Goal: Task Accomplishment & Management: Use online tool/utility

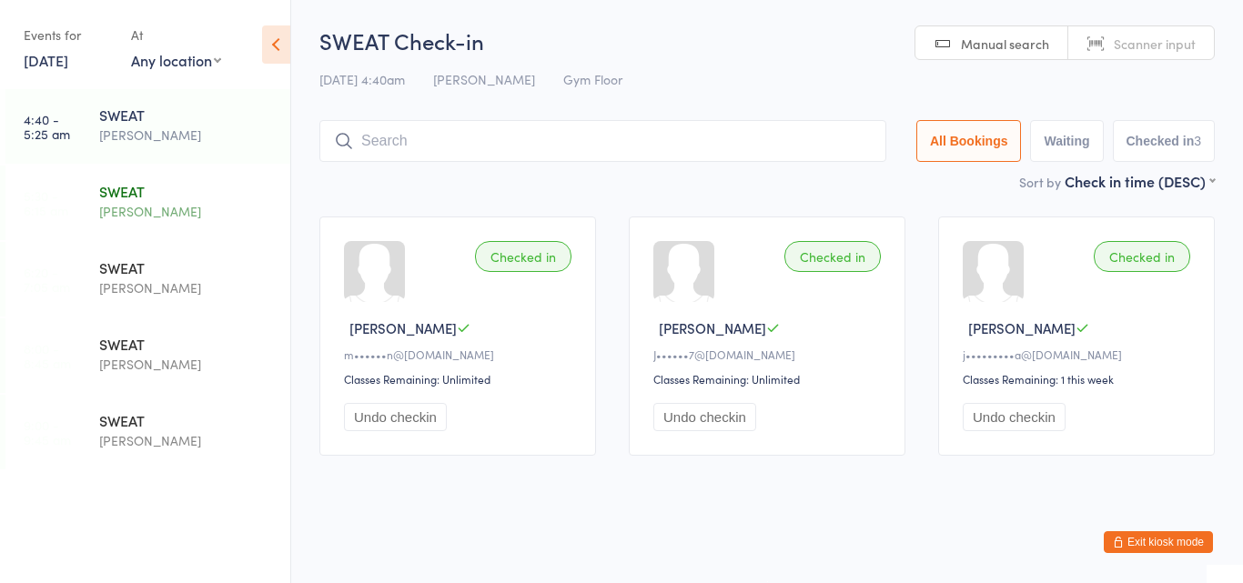
click at [131, 186] on div "SWEAT" at bounding box center [187, 191] width 176 height 20
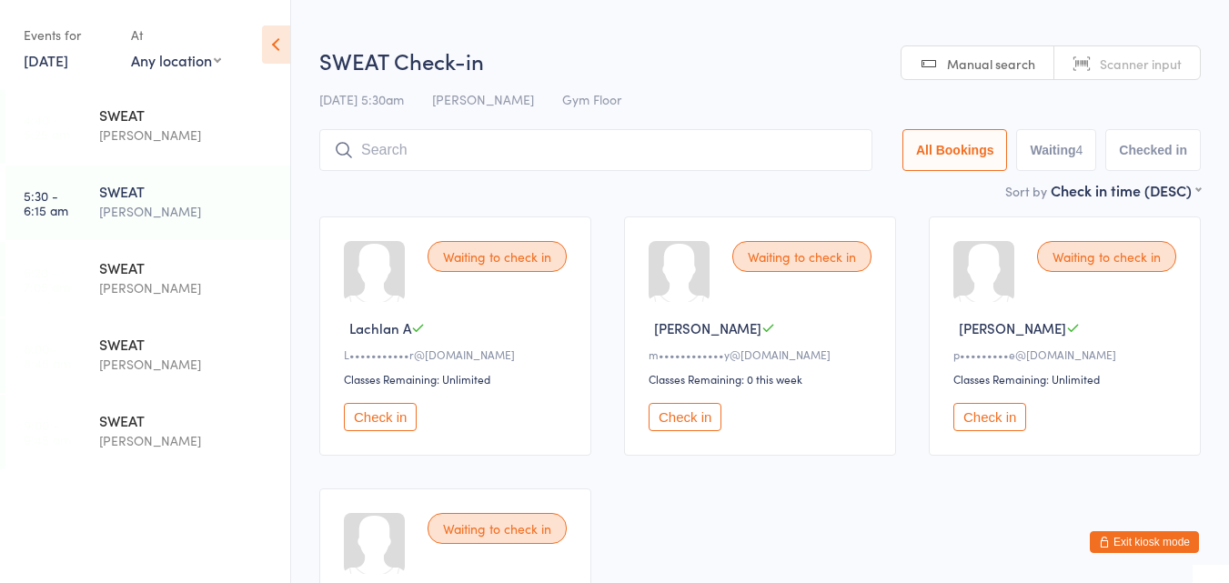
click at [677, 423] on button "Check in" at bounding box center [685, 417] width 73 height 28
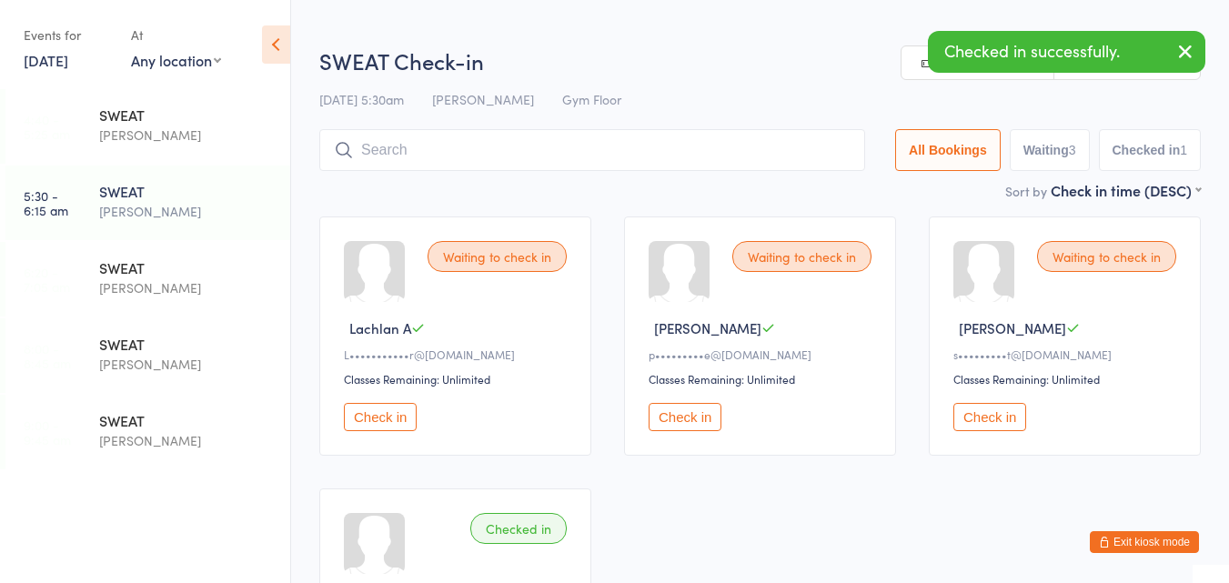
click at [677, 423] on button "Check in" at bounding box center [685, 417] width 73 height 28
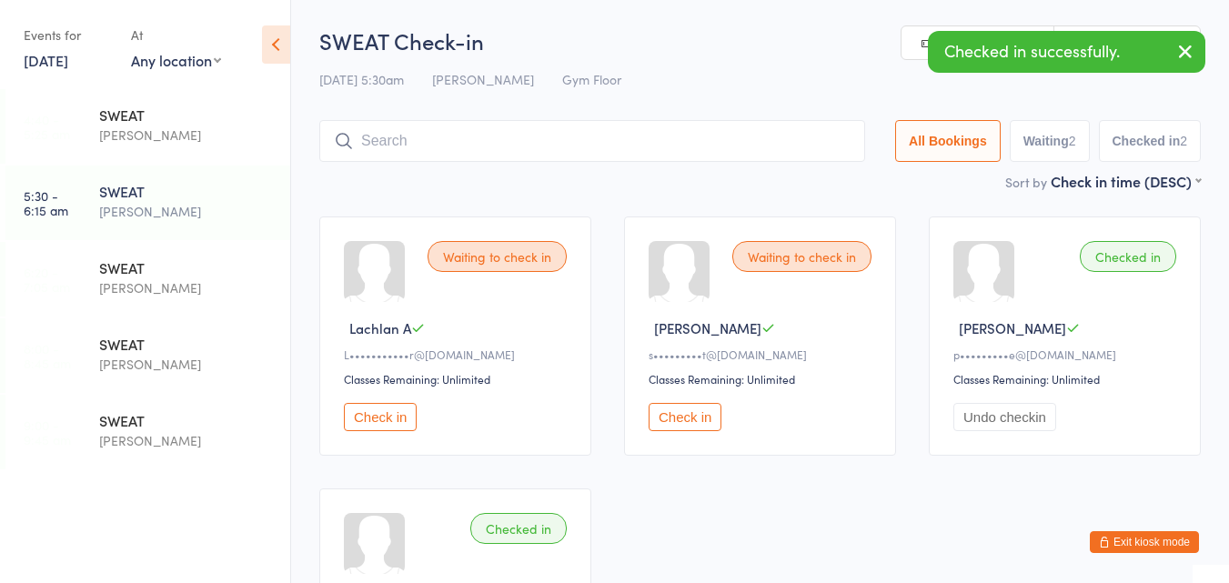
click at [561, 152] on input "search" at bounding box center [592, 141] width 546 height 42
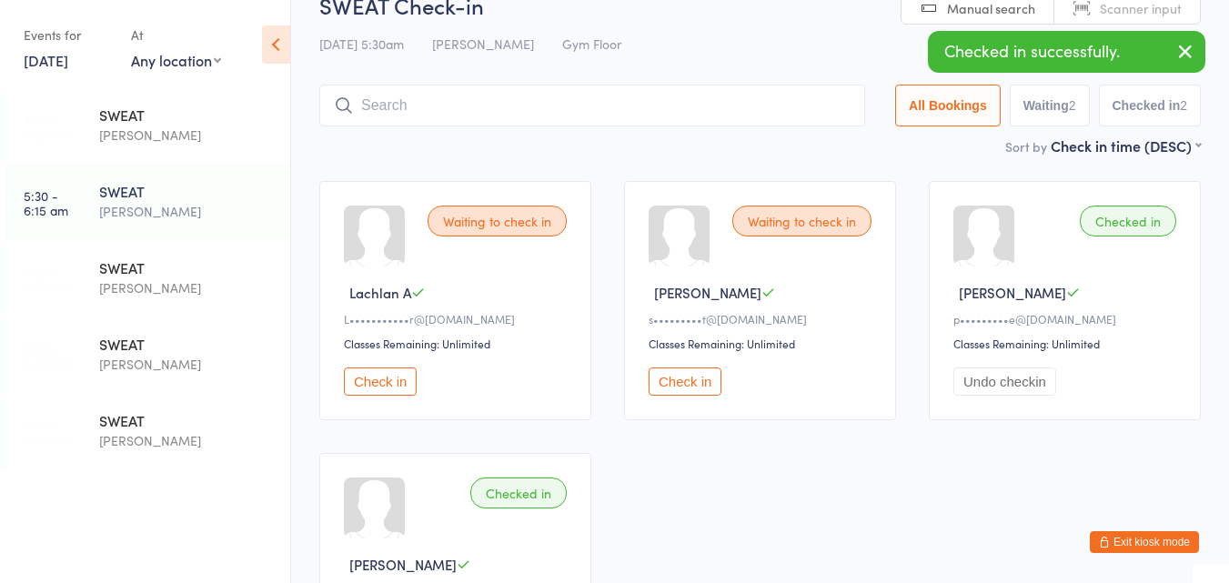
scroll to position [120, 0]
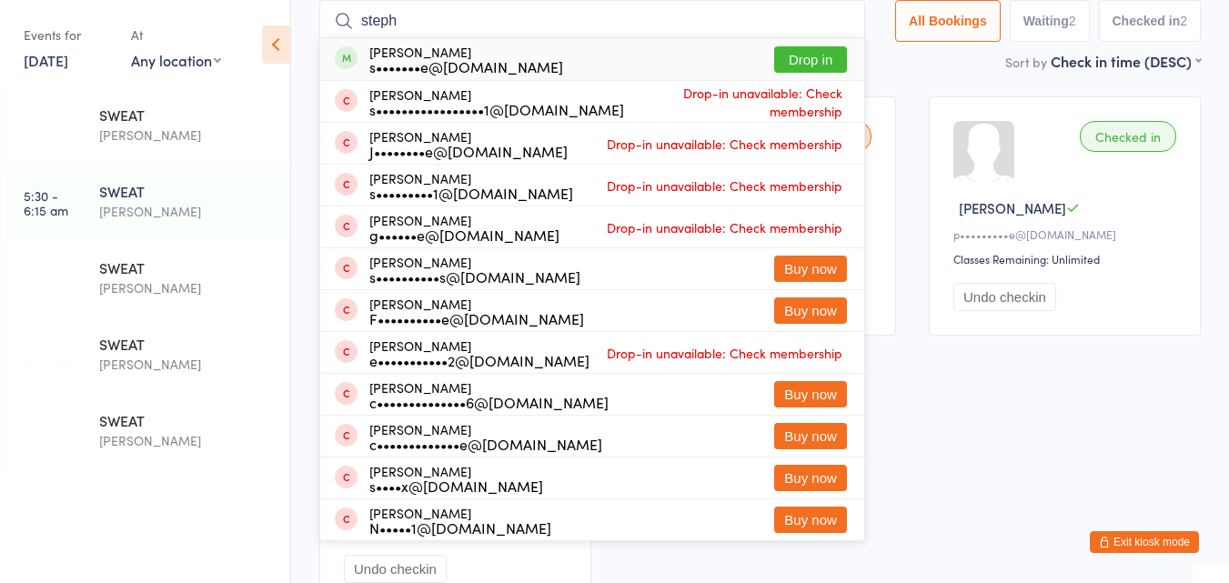
type input "steph"
click at [502, 59] on div "s•••••••e@[DOMAIN_NAME]" at bounding box center [466, 66] width 194 height 15
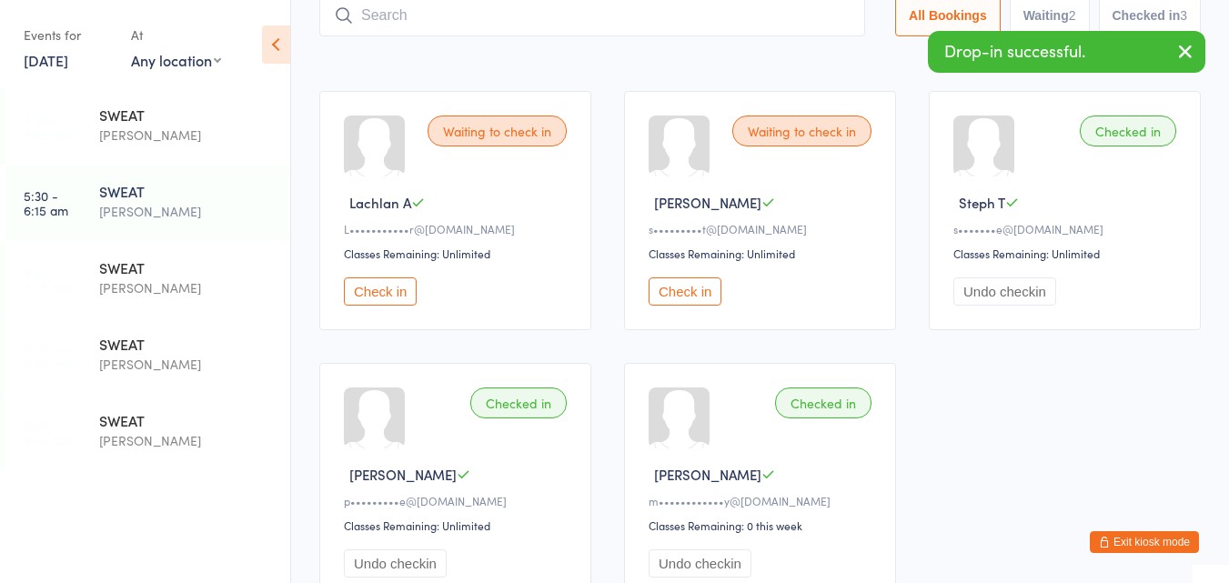
scroll to position [123, 0]
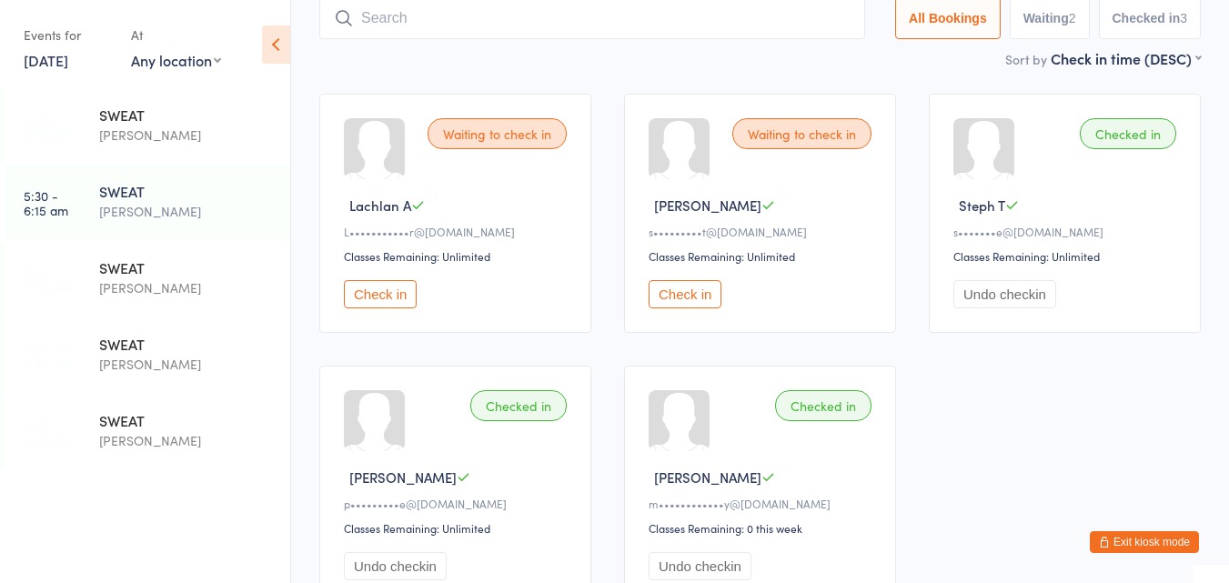
click at [356, 299] on button "Check in" at bounding box center [380, 294] width 73 height 28
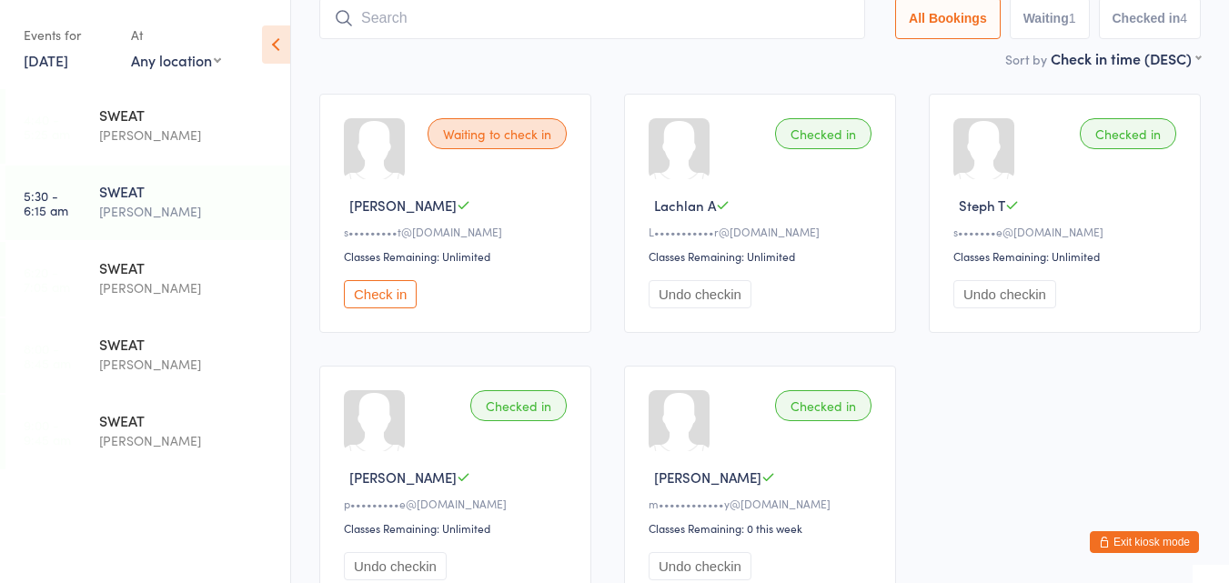
click at [433, 25] on input "search" at bounding box center [592, 18] width 546 height 42
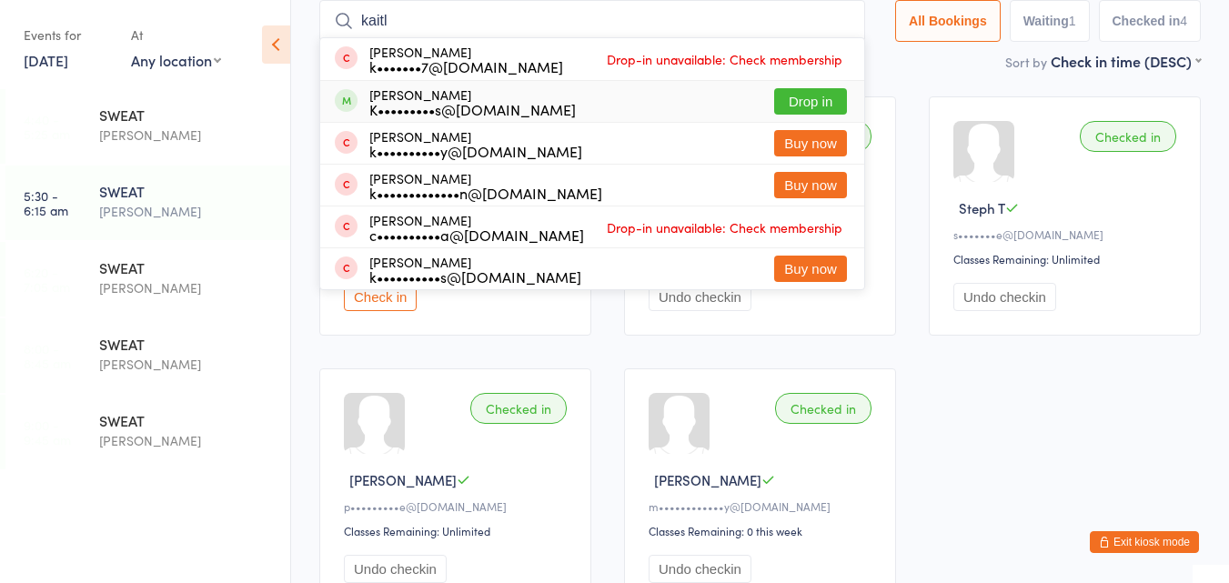
type input "kaitl"
click at [453, 96] on div "[PERSON_NAME] K•••••••••s@[DOMAIN_NAME]" at bounding box center [472, 101] width 207 height 29
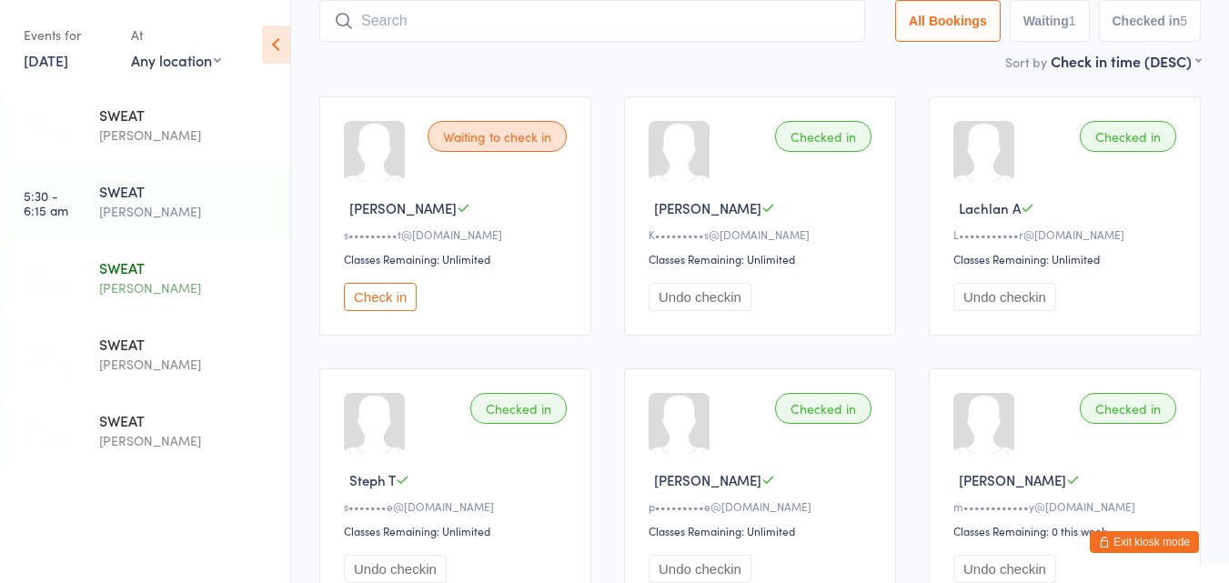
click at [137, 268] on div "SWEAT" at bounding box center [187, 268] width 176 height 20
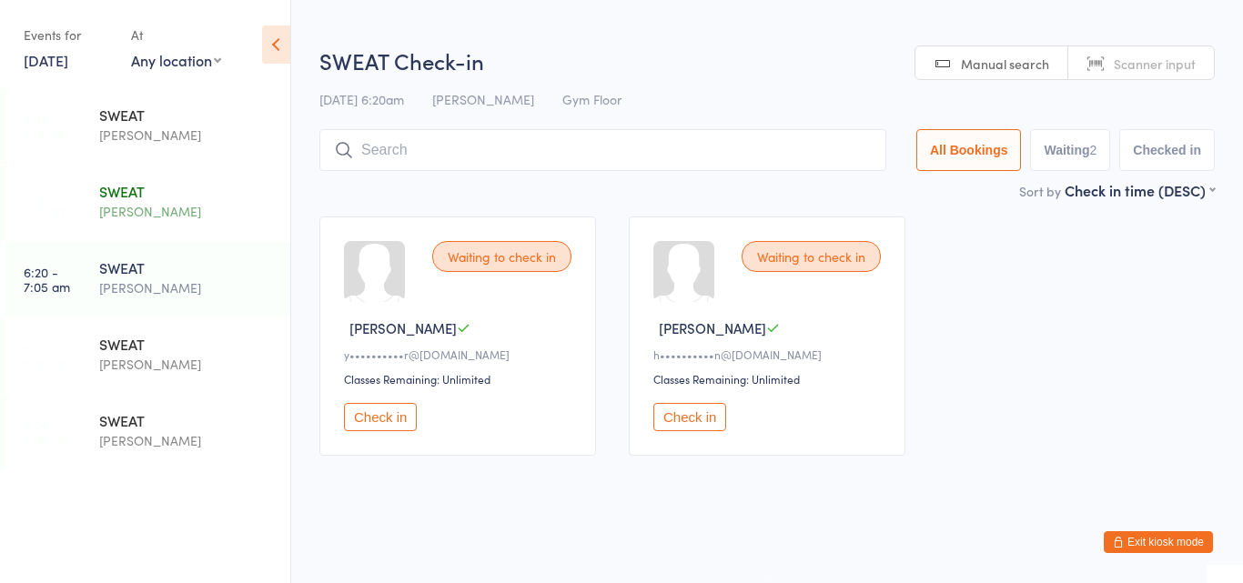
click at [148, 205] on div "[PERSON_NAME]" at bounding box center [187, 211] width 176 height 21
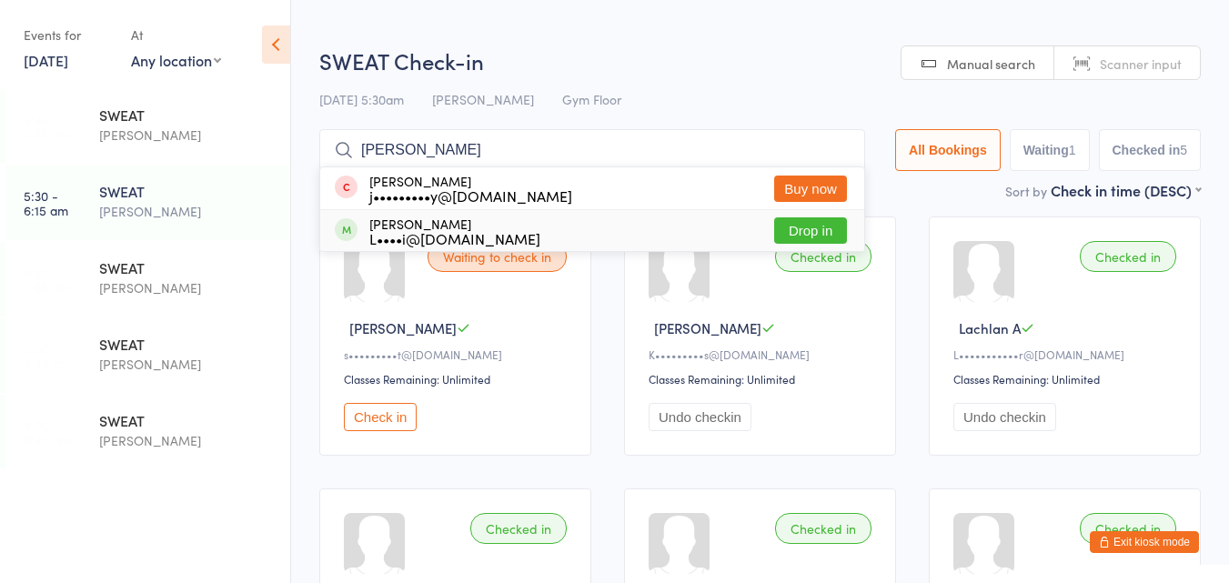
type input "[PERSON_NAME]"
click at [525, 237] on div "[PERSON_NAME] L••••i@[DOMAIN_NAME] Drop in" at bounding box center [592, 230] width 544 height 41
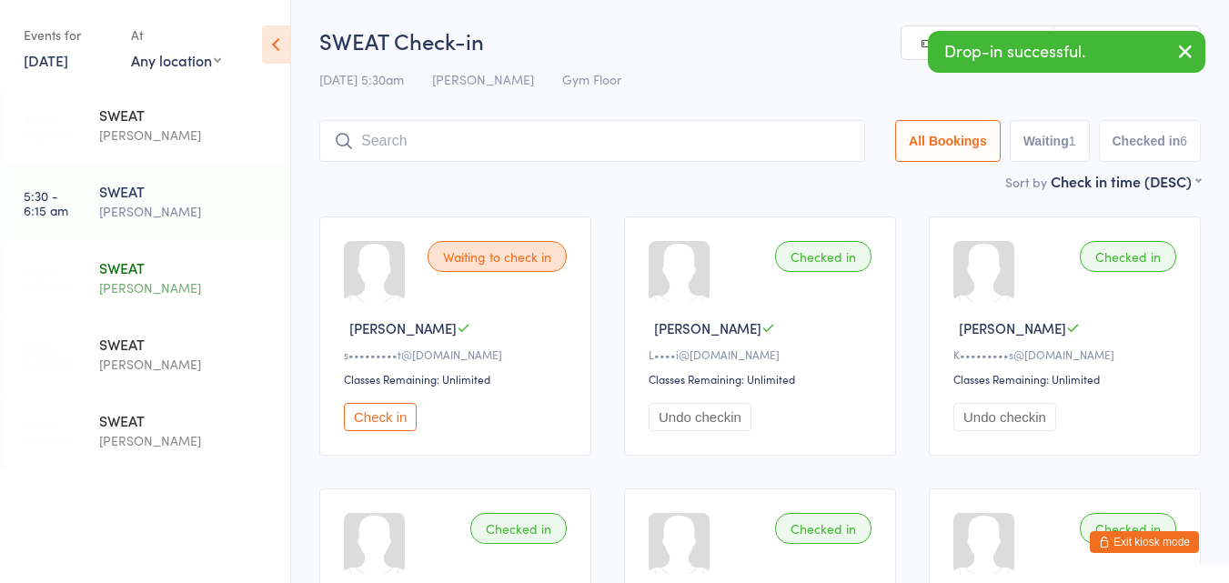
click at [137, 272] on div "SWEAT" at bounding box center [187, 268] width 176 height 20
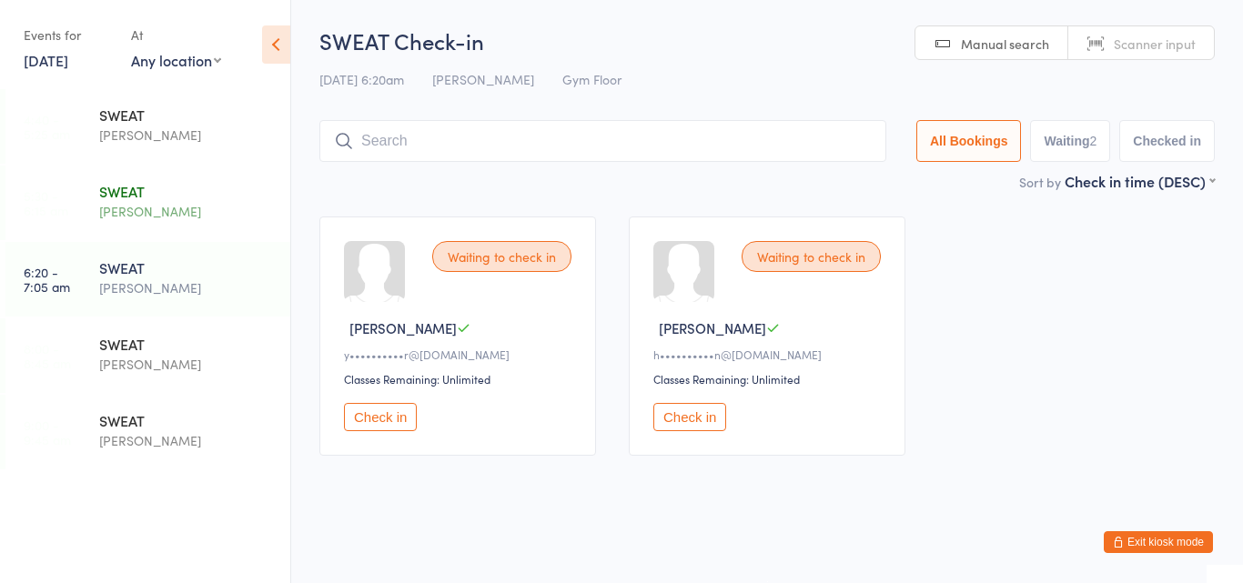
click at [159, 193] on div "SWEAT" at bounding box center [187, 191] width 176 height 20
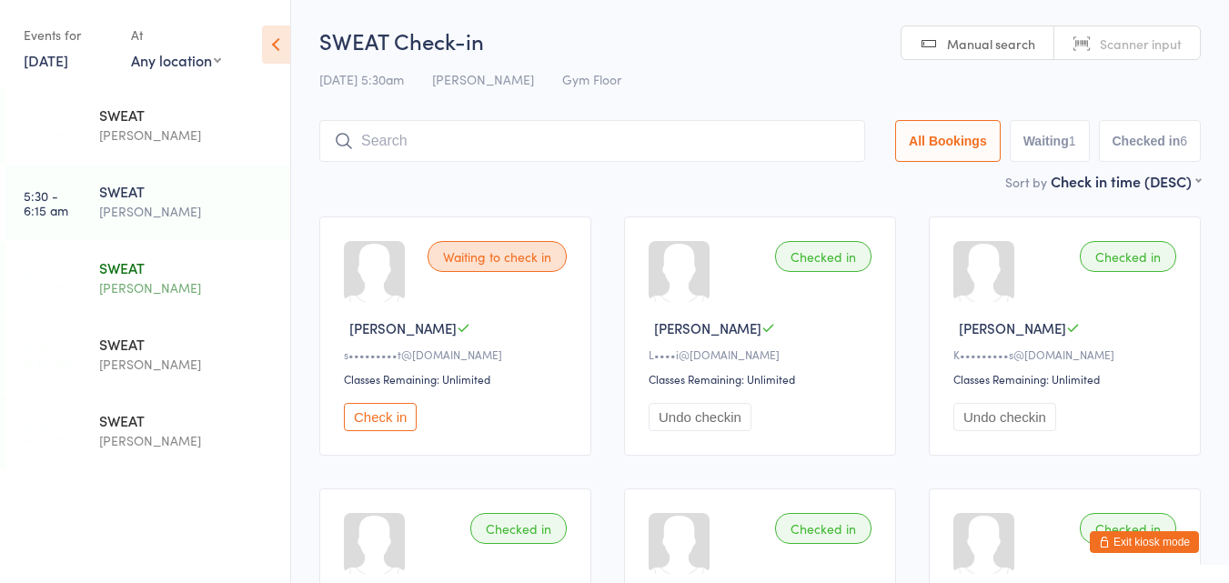
click at [199, 288] on div "[PERSON_NAME]" at bounding box center [187, 288] width 176 height 21
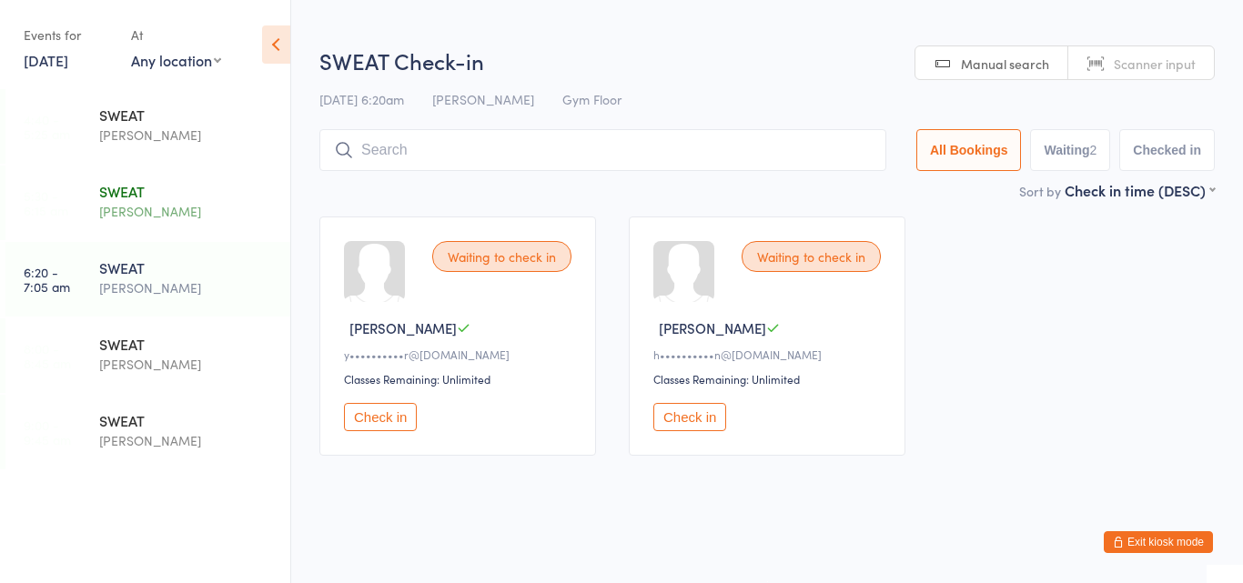
click at [191, 215] on div "[PERSON_NAME]" at bounding box center [187, 211] width 176 height 21
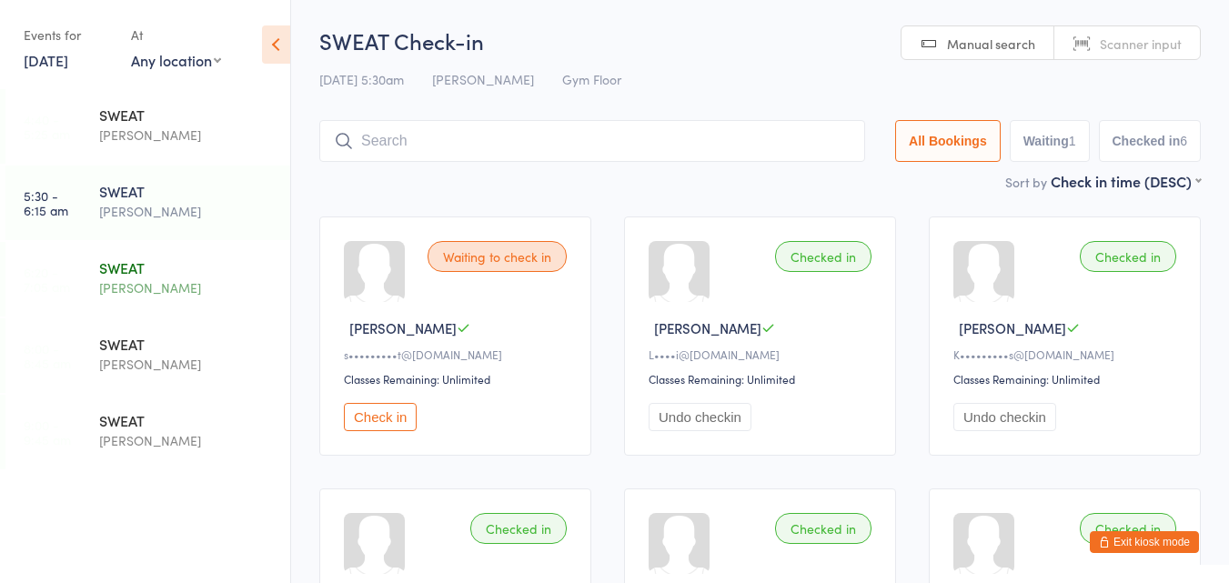
click at [187, 260] on div "SWEAT" at bounding box center [187, 268] width 176 height 20
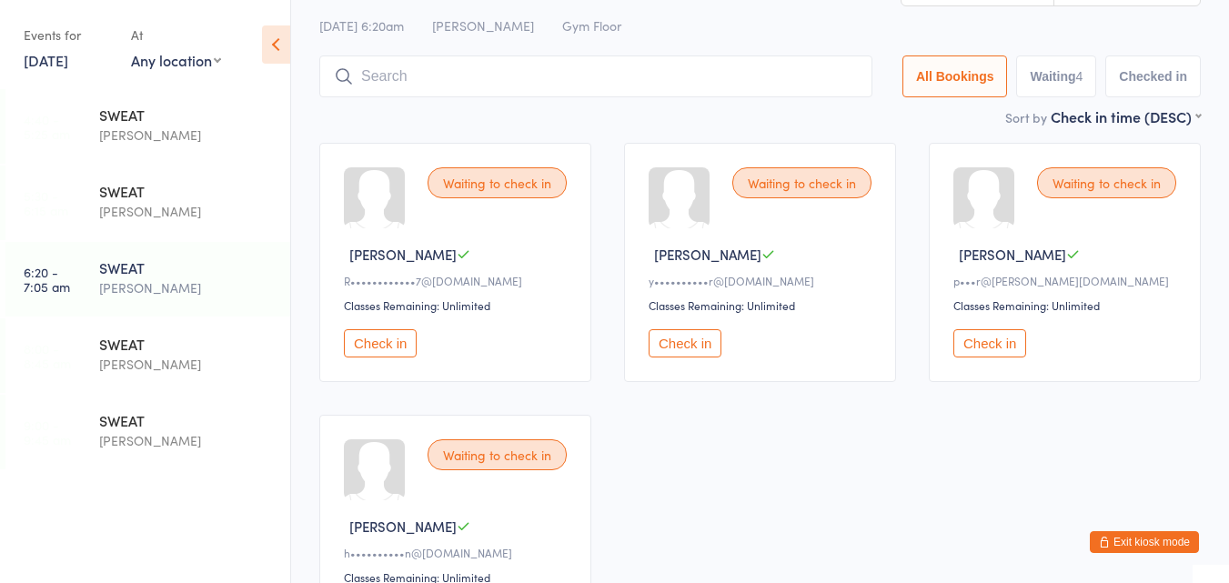
scroll to position [64, 0]
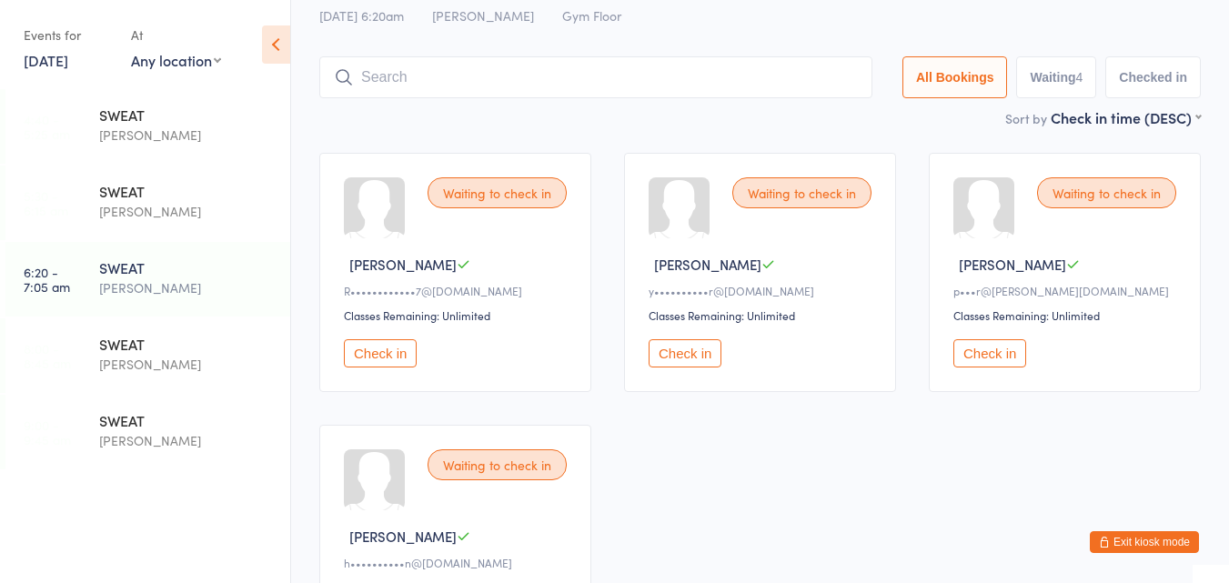
click at [672, 356] on button "Check in" at bounding box center [685, 353] width 73 height 28
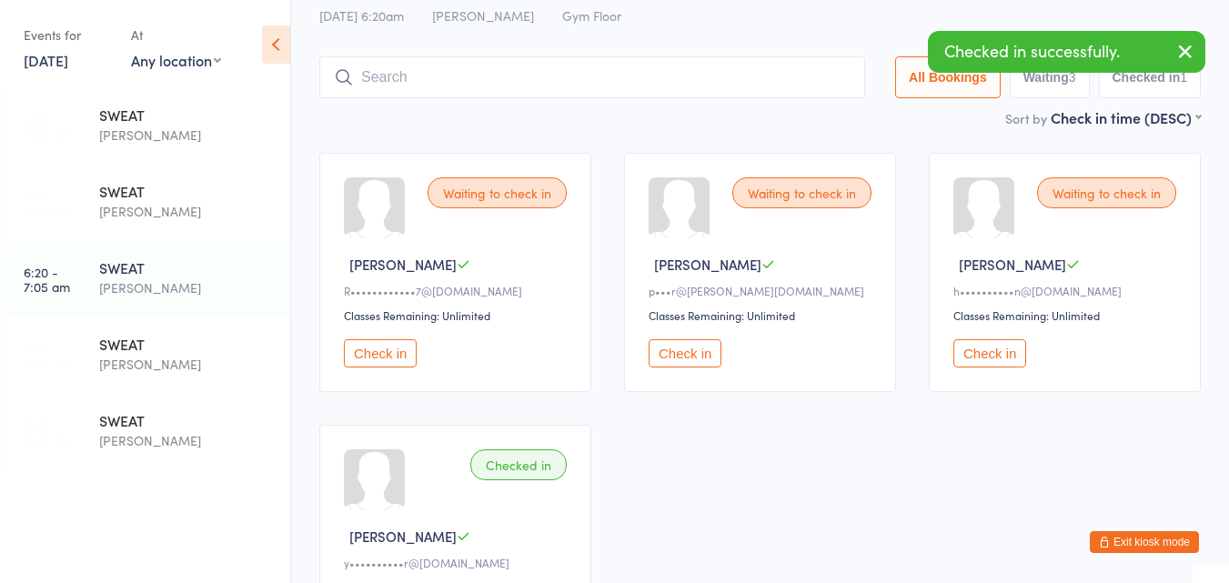
click at [672, 356] on button "Check in" at bounding box center [685, 353] width 73 height 28
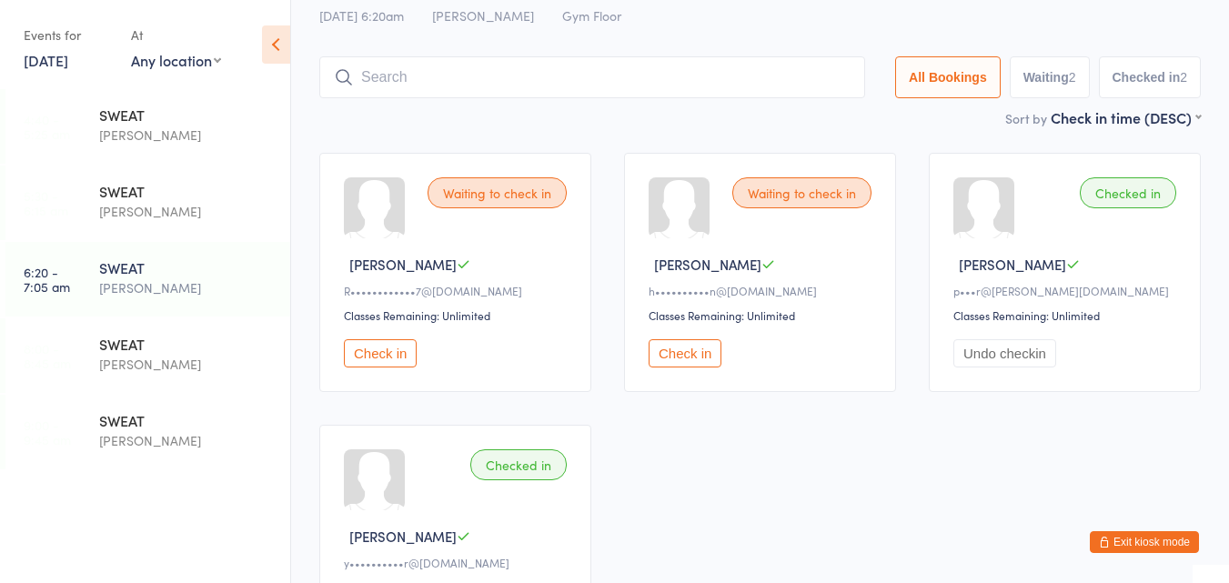
click at [370, 355] on button "Check in" at bounding box center [380, 353] width 73 height 28
click at [381, 360] on button "Check in" at bounding box center [380, 353] width 73 height 28
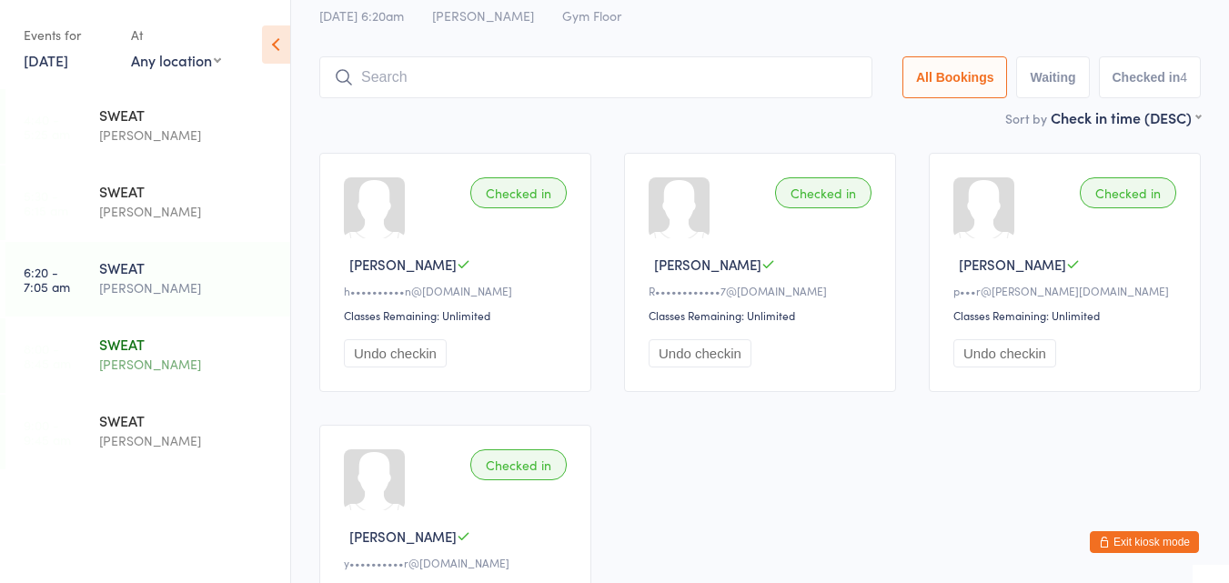
click at [151, 359] on div "[PERSON_NAME]" at bounding box center [187, 364] width 176 height 21
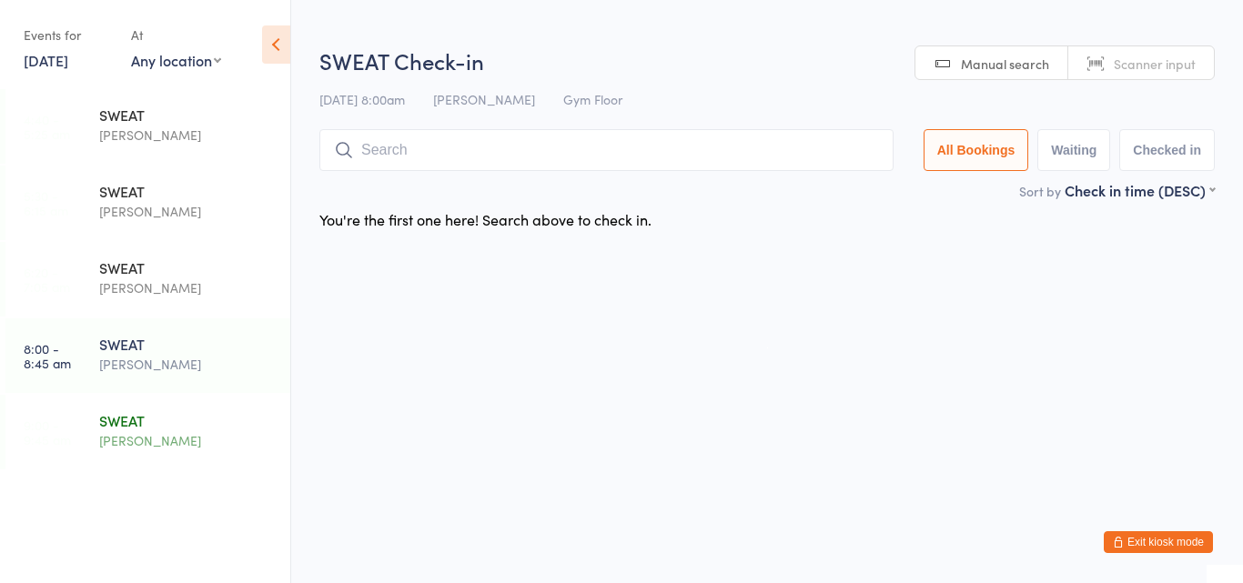
click at [158, 440] on div "[PERSON_NAME]" at bounding box center [187, 440] width 176 height 21
click at [158, 281] on div "[PERSON_NAME]" at bounding box center [187, 288] width 176 height 21
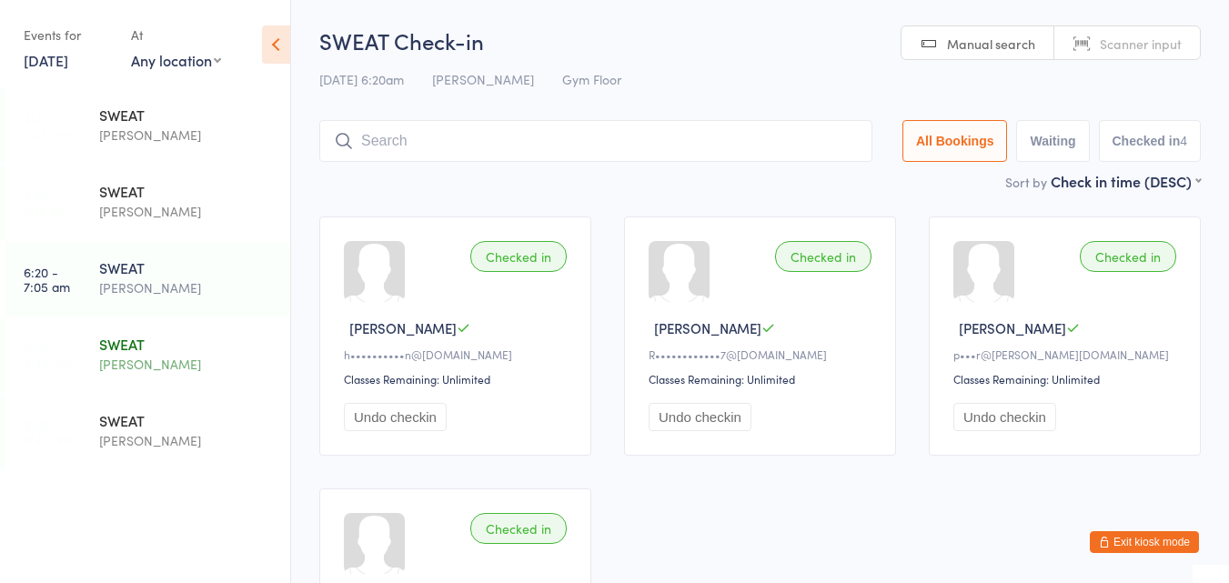
click at [143, 365] on div "[PERSON_NAME]" at bounding box center [187, 364] width 176 height 21
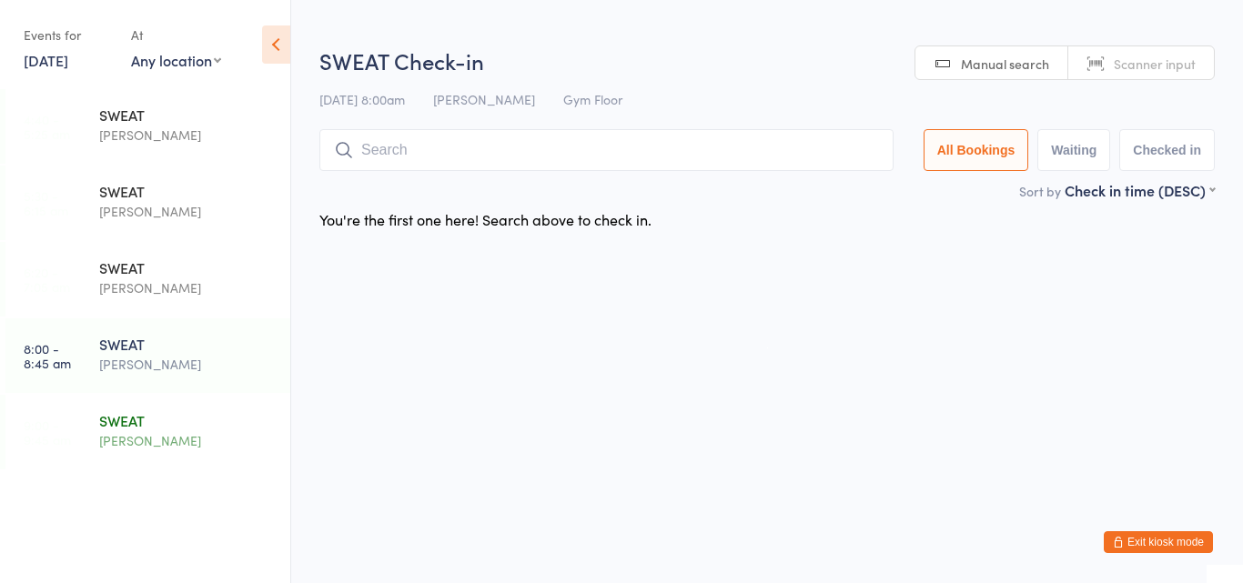
click at [138, 430] on div "SWEAT" at bounding box center [187, 420] width 176 height 20
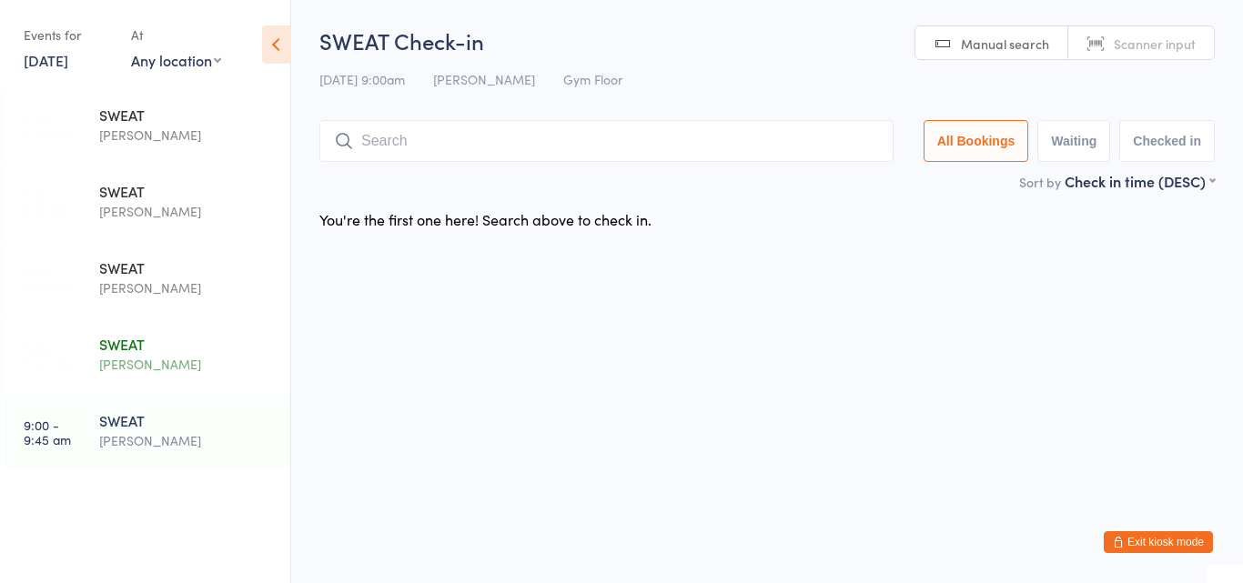
click at [166, 365] on div "[PERSON_NAME]" at bounding box center [187, 364] width 176 height 21
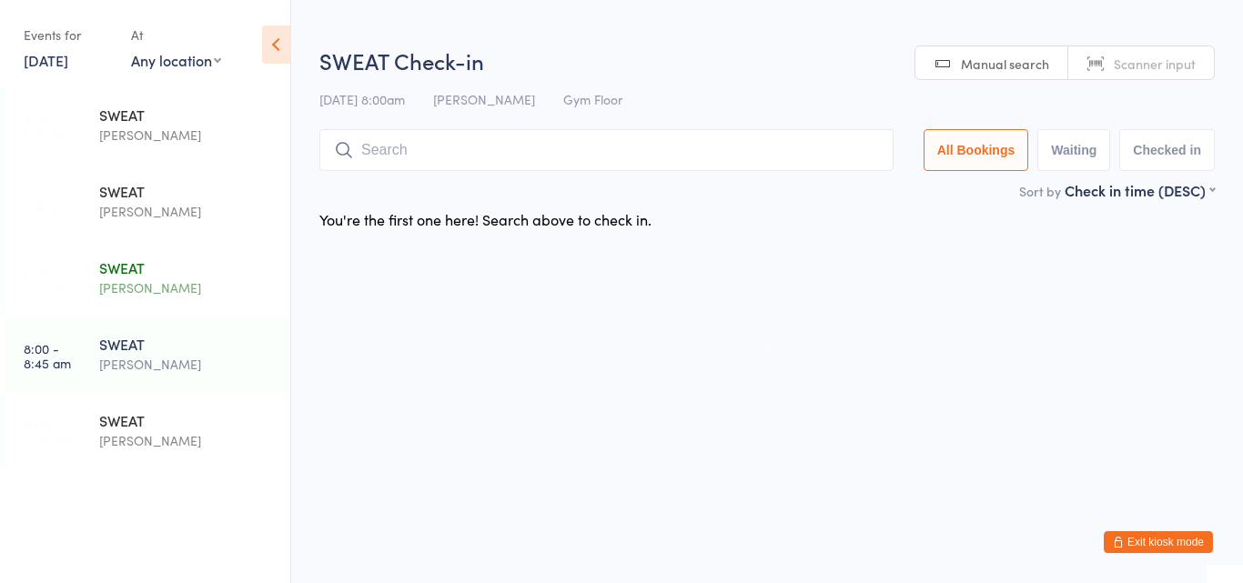
click at [172, 290] on div "[PERSON_NAME]" at bounding box center [187, 288] width 176 height 21
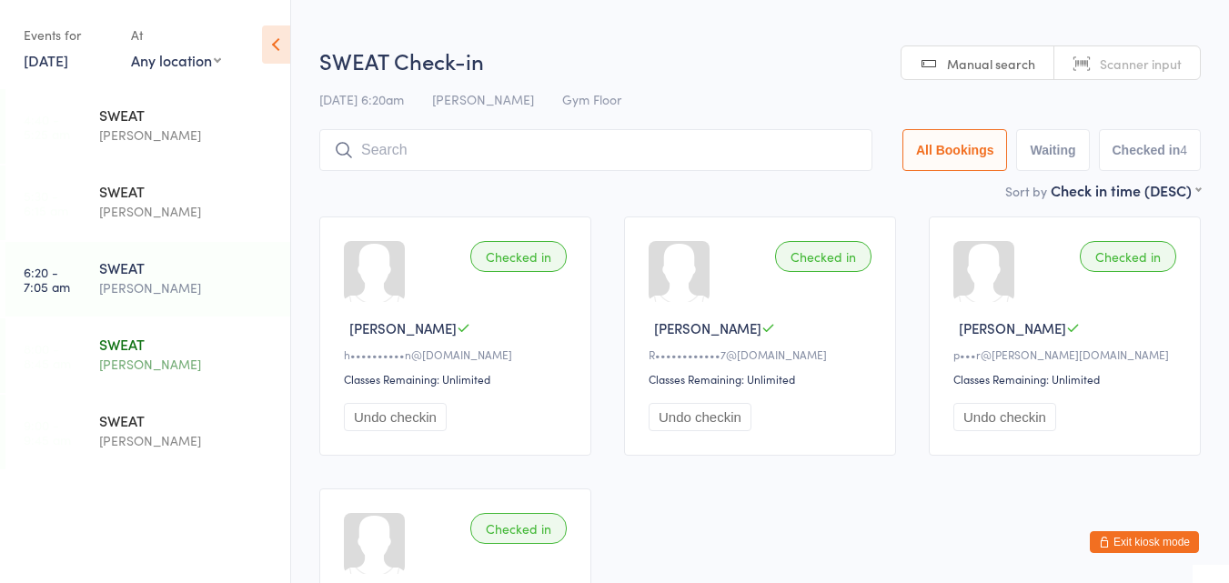
click at [170, 327] on div "SWEAT [PERSON_NAME]" at bounding box center [194, 355] width 191 height 72
